Goal: Task Accomplishment & Management: Use online tool/utility

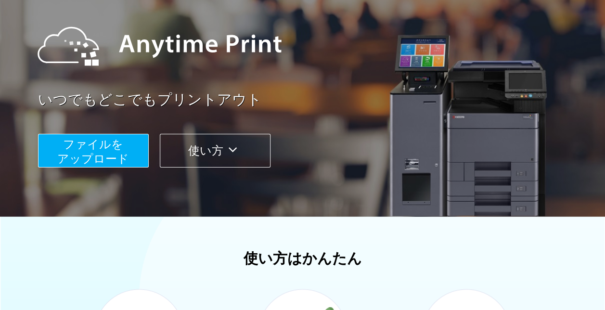
click at [100, 138] on span "ファイルを ​​アップロード" at bounding box center [93, 151] width 72 height 27
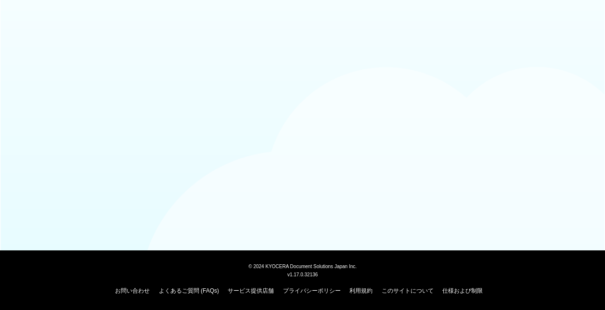
scroll to position [93, 0]
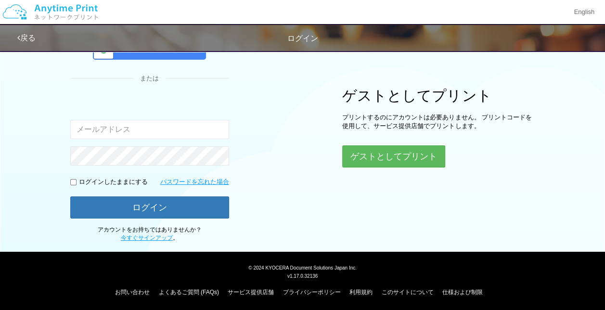
click at [382, 143] on div "ゲストとしてプリント プリントするのにアカウントは必要ありません。 プリントコードを使用して、サービス提供店舗でプリントします。 ゲストとしてプリント" at bounding box center [438, 128] width 193 height 80
click at [380, 146] on button "ゲストとしてプリント" at bounding box center [393, 156] width 102 height 21
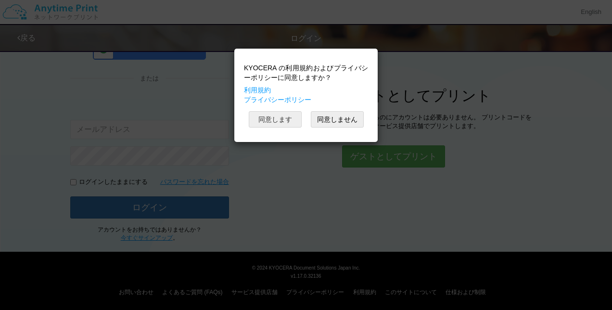
click at [293, 120] on button "同意します" at bounding box center [275, 119] width 53 height 16
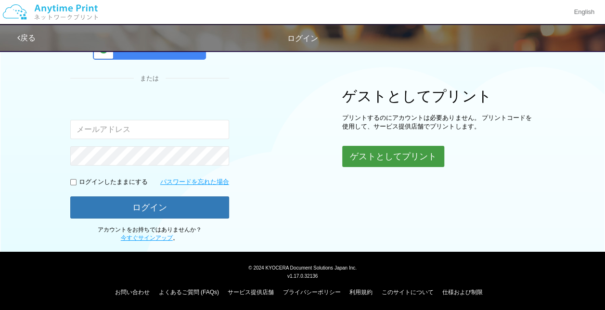
click at [377, 152] on button "ゲストとしてプリント" at bounding box center [393, 156] width 102 height 21
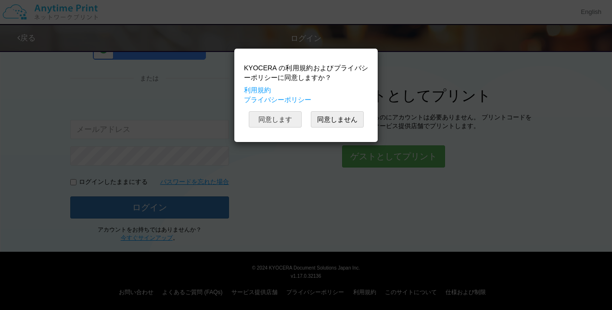
click at [264, 121] on button "同意します" at bounding box center [275, 119] width 53 height 16
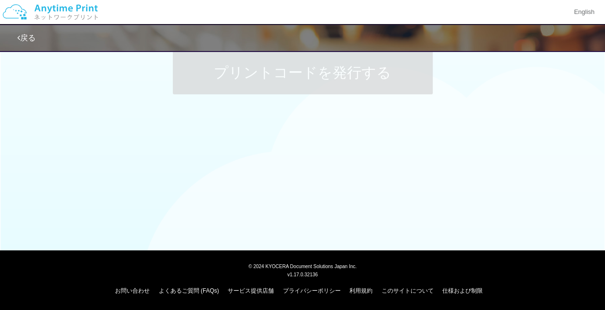
scroll to position [93, 0]
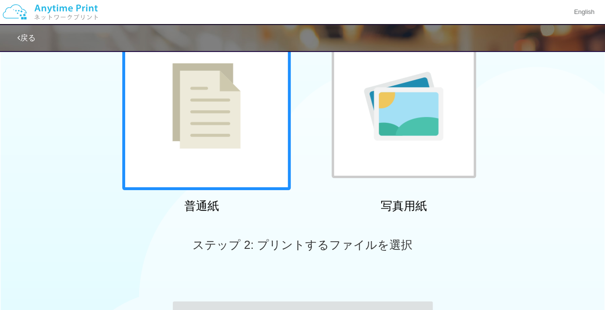
click at [246, 142] on div at bounding box center [206, 106] width 168 height 168
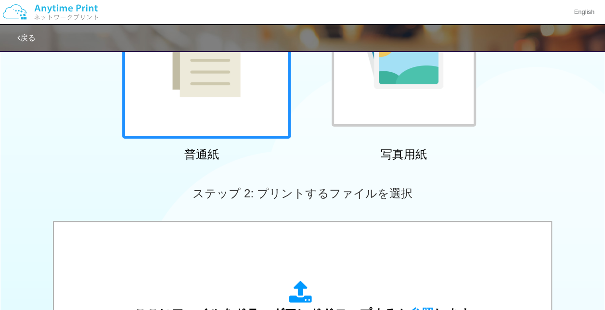
scroll to position [385, 0]
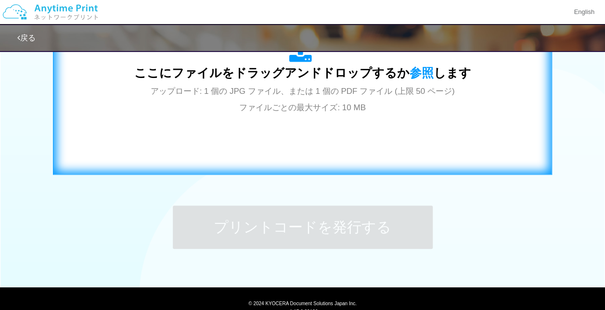
click at [251, 130] on div "ここにファイルをドラッグアンドドロップするか 参照 します アップロード: 1 個の JPG ファイル、または 1 個の PDF ファイル (上限 50 ペー…" at bounding box center [302, 77] width 479 height 174
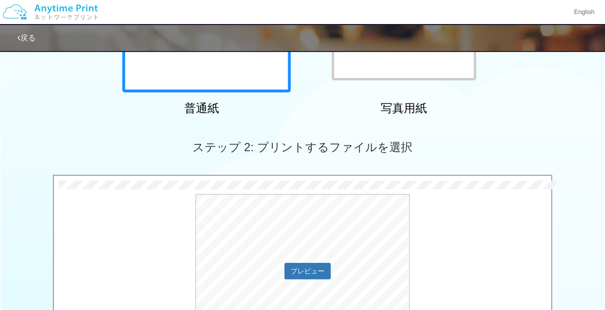
scroll to position [335, 0]
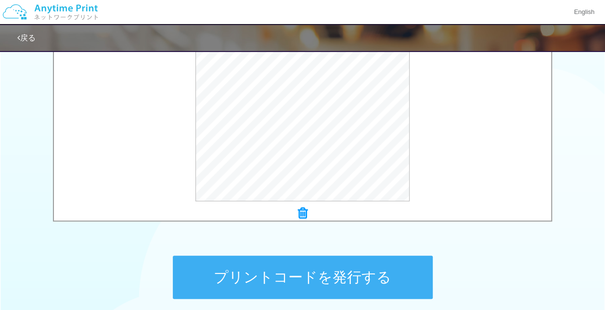
click at [298, 278] on button "プリントコードを発行する" at bounding box center [303, 277] width 260 height 43
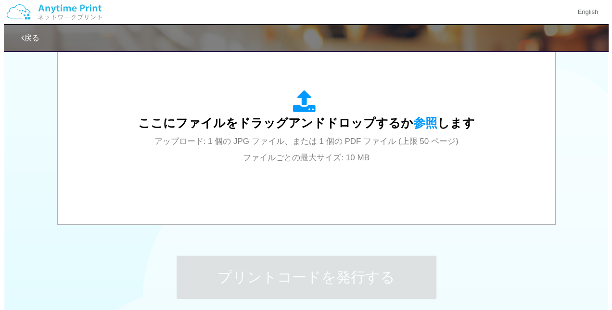
scroll to position [0, 0]
